Goal: Book appointment/travel/reservation

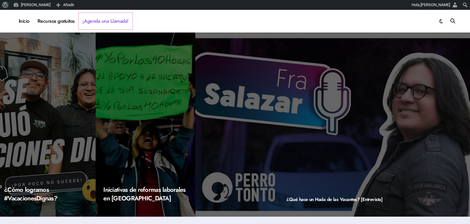
click at [102, 20] on link "¡Agenda una Llamada!" at bounding box center [106, 21] width 54 height 17
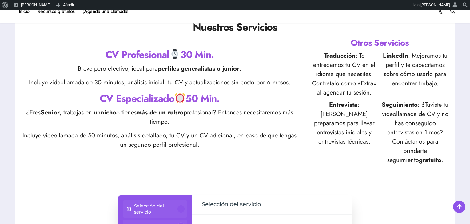
scroll to position [246, 0]
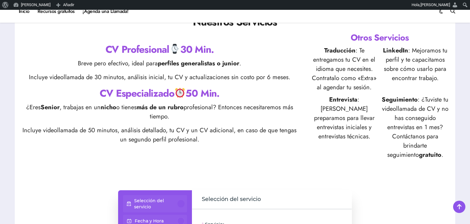
click at [153, 70] on div "CV Profesional 30 Min. Breve pero efectivo, ideal para perfiles generalistas o …" at bounding box center [159, 96] width 277 height 106
click at [153, 66] on p "Breve pero efectivo, ideal para perfiles generalistas o junior ." at bounding box center [159, 63] width 277 height 9
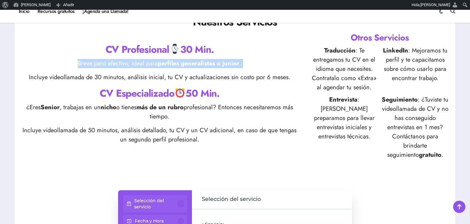
click at [153, 66] on p "Breve pero efectivo, ideal para perfiles generalistas o junior ." at bounding box center [159, 63] width 277 height 9
click at [345, 76] on p "Traducción : Te entregamos tu CV en el idioma que necesites. Contratalo como «E…" at bounding box center [344, 69] width 68 height 46
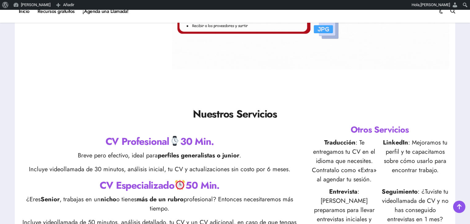
scroll to position [184, 0]
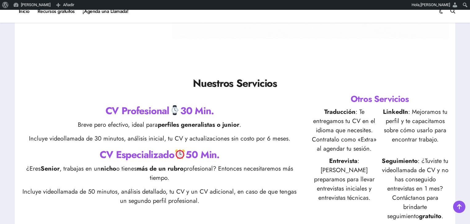
click at [390, 114] on strong "LinkedIn" at bounding box center [395, 112] width 25 height 9
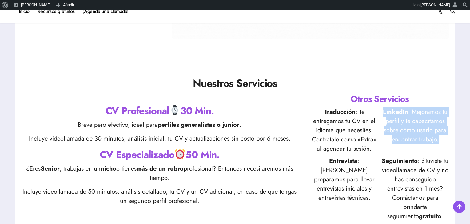
click at [390, 114] on strong "LinkedIn" at bounding box center [395, 112] width 25 height 9
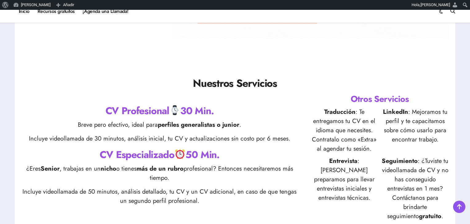
click at [351, 105] on h3 "Otros Servicios" at bounding box center [379, 99] width 139 height 12
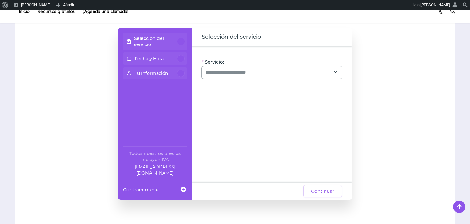
scroll to position [400, 0]
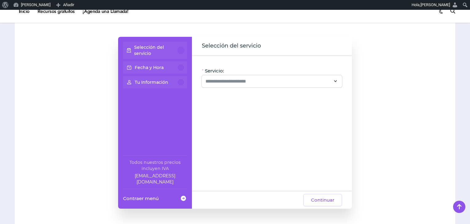
click at [177, 53] on p "Selección del servicio" at bounding box center [156, 50] width 44 height 12
click at [223, 89] on div "Servicio: Oye, hay paquetes especiales con este servicio, ¡consúltalos! CV + Li…" at bounding box center [272, 123] width 160 height 136
click at [225, 84] on input "Servicio:" at bounding box center [267, 81] width 125 height 7
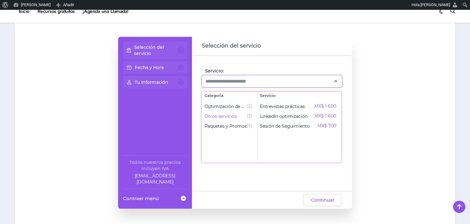
drag, startPoint x: 242, startPoint y: 120, endPoint x: 237, endPoint y: 150, distance: 29.5
click at [237, 150] on ul "Optimización de CV (2) Otros servicios (3) Paquetes y Promos (5)" at bounding box center [229, 131] width 55 height 63
click at [379, 99] on div "Selección del servicio Fecha y Hora Tu Información Todos nuestros precios inclu…" at bounding box center [235, 123] width 428 height 172
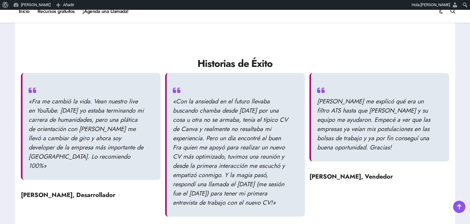
scroll to position [639, 0]
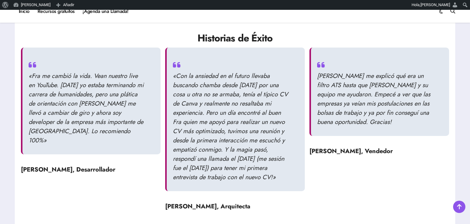
click at [253, 91] on p "«Con la ansiedad en el futuro llevaba buscando chamba desde hace un año por una…" at bounding box center [230, 127] width 115 height 111
click at [331, 85] on p "Nadie me explicó qué era un filtro ATS hasta que Fra y su equipo me ayudaron. E…" at bounding box center [374, 99] width 115 height 55
click at [439, 128] on blockquote "Nadie me explicó qué era un filtro ATS hasta que Fra y su equipo me ayudaron. E…" at bounding box center [379, 92] width 140 height 89
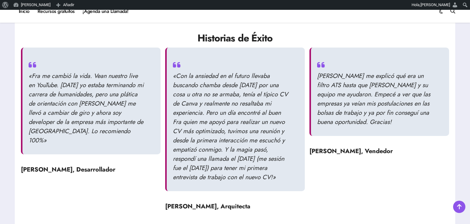
click at [439, 128] on blockquote "Nadie me explicó qué era un filtro ATS hasta que Fra y su equipo me ayudaron. E…" at bounding box center [379, 92] width 140 height 89
click at [367, 152] on strong "Iván Hernández, Vendedor" at bounding box center [350, 151] width 83 height 9
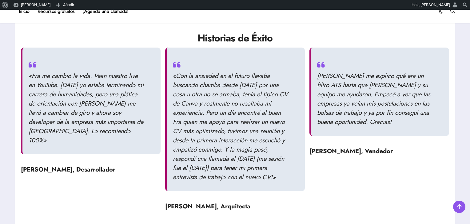
click at [367, 152] on strong "Iván Hernández, Vendedor" at bounding box center [350, 151] width 83 height 9
click at [387, 152] on strong "Iván Hernández, Vendedor" at bounding box center [350, 151] width 83 height 9
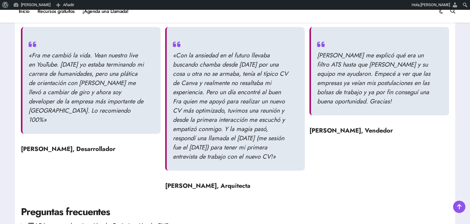
scroll to position [670, 0]
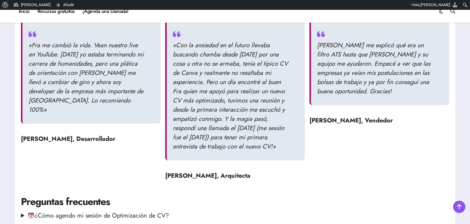
click at [73, 135] on strong "Ima Kheri, Desarrollador" at bounding box center [68, 139] width 94 height 9
click at [387, 122] on strong "Iván Hernández, Vendedor" at bounding box center [350, 120] width 83 height 9
click at [194, 180] on strong "Alejandra Gómez, Arquitecta" at bounding box center [207, 176] width 85 height 9
click at [196, 180] on strong "Alejandra Gómez, Arquitecta" at bounding box center [207, 176] width 85 height 9
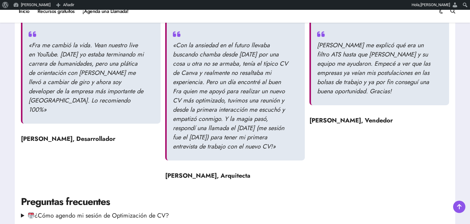
click at [231, 180] on strong "Alejandra Gómez, Arquitecta" at bounding box center [207, 176] width 85 height 9
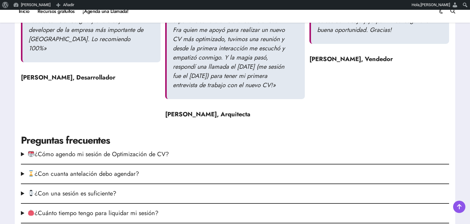
scroll to position [793, 0]
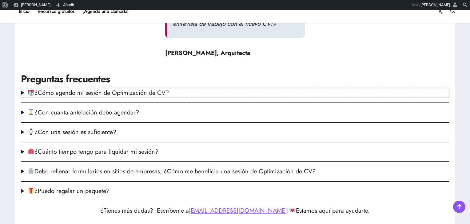
click at [138, 98] on summary "¿Cómo agendo mi sesión de Optimización de CV?" at bounding box center [235, 93] width 428 height 9
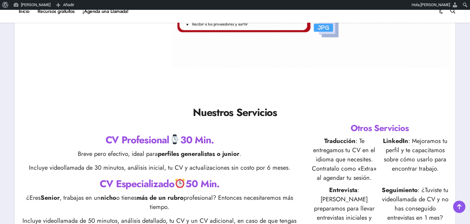
scroll to position [0, 0]
